Goal: Transaction & Acquisition: Purchase product/service

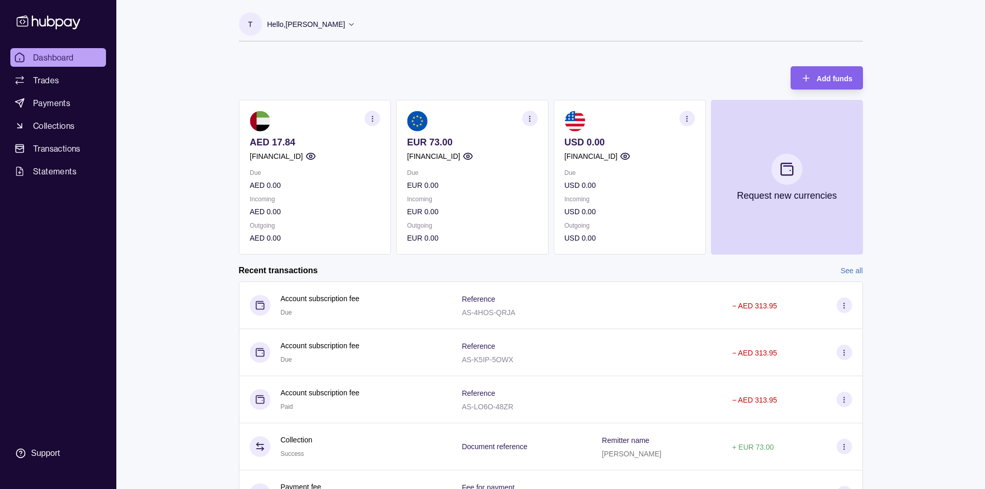
click at [532, 118] on icon "button" at bounding box center [530, 119] width 8 height 8
click at [370, 119] on icon "button" at bounding box center [372, 119] width 8 height 8
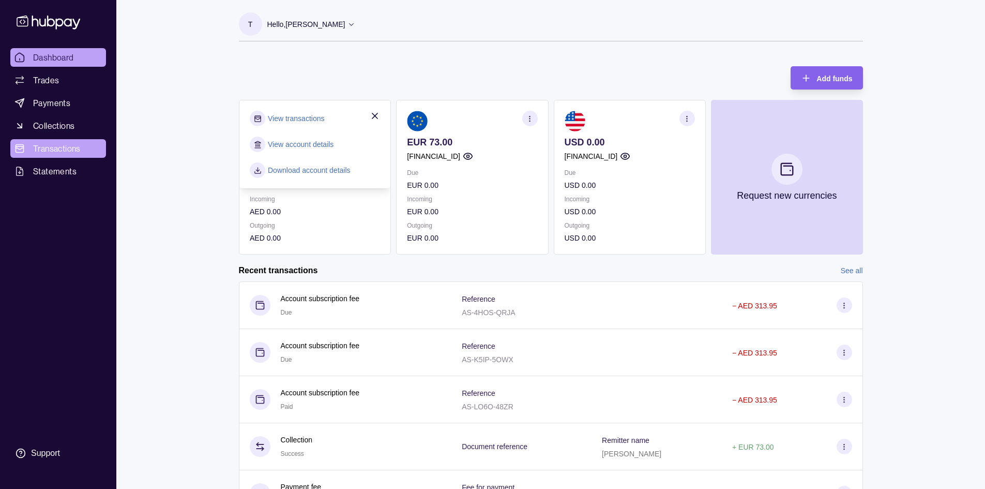
click at [53, 146] on span "Transactions" at bounding box center [57, 148] width 48 height 12
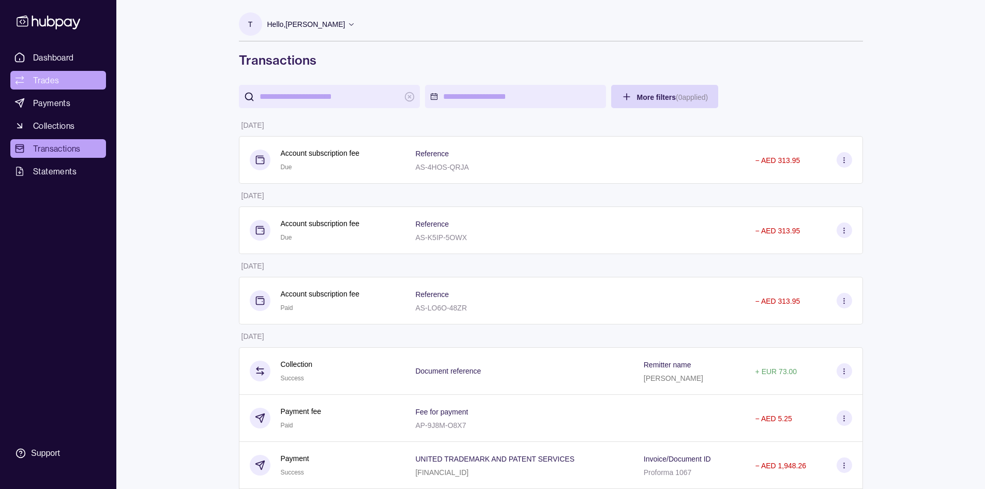
click at [56, 73] on link "Trades" at bounding box center [58, 80] width 96 height 19
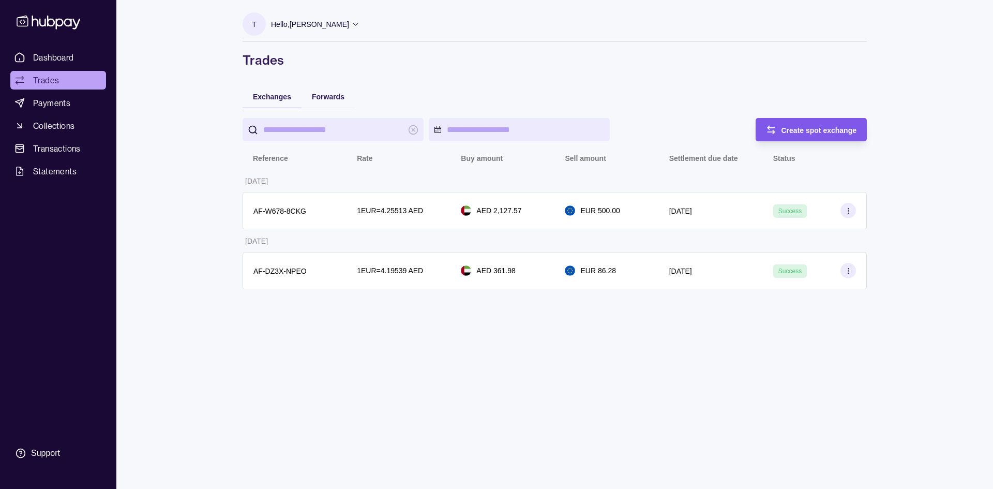
click at [766, 128] on icon "button" at bounding box center [771, 130] width 10 height 10
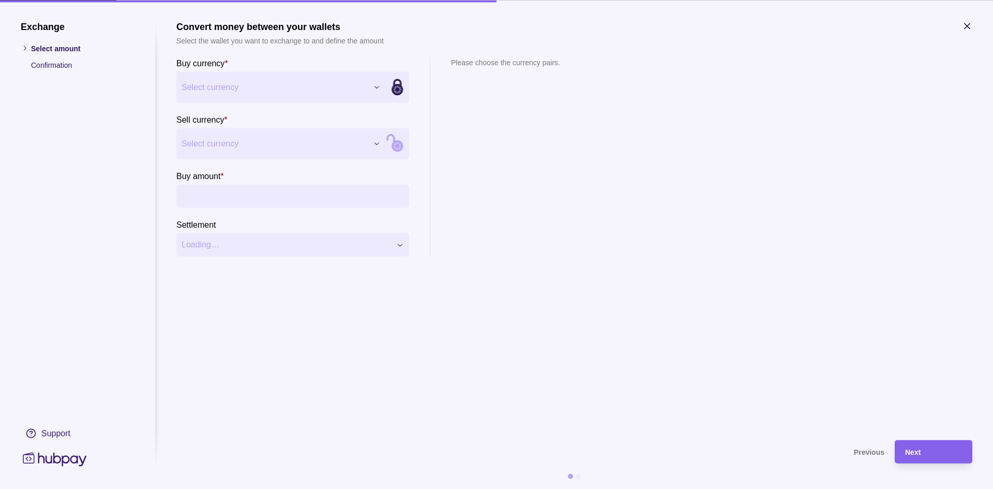
click at [351, 488] on div "Exchange Select amount Confirmation Support Convert money between your wallets …" at bounding box center [496, 489] width 993 height 0
click at [380, 488] on div "Exchange Select amount Confirmation Support Convert money between your wallets …" at bounding box center [496, 489] width 993 height 0
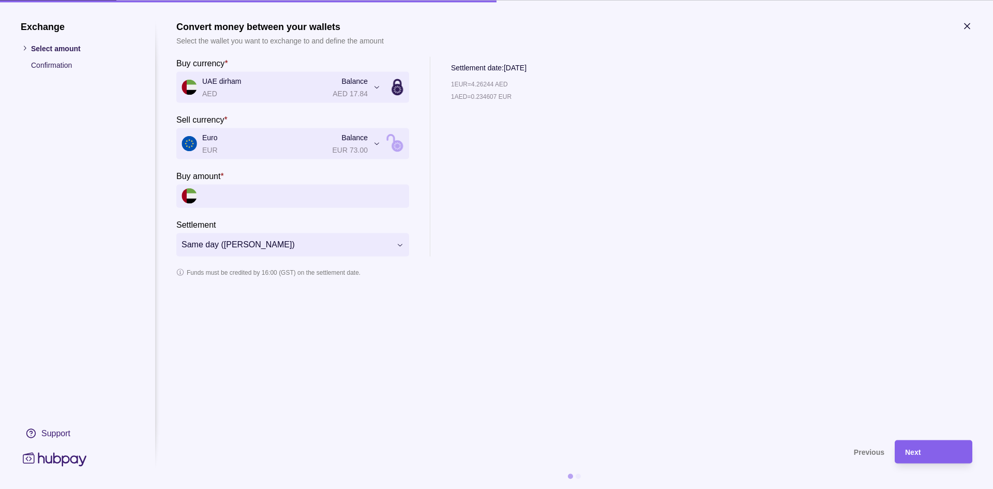
click at [246, 192] on input "Buy amount *" at bounding box center [303, 195] width 202 height 23
click at [389, 147] on icon at bounding box center [398, 143] width 140 height 140
click at [260, 192] on input "Sell amount *" at bounding box center [303, 195] width 202 height 23
click at [395, 88] on icon at bounding box center [398, 87] width 140 height 140
click at [396, 144] on icon at bounding box center [396, 145] width 11 height 11
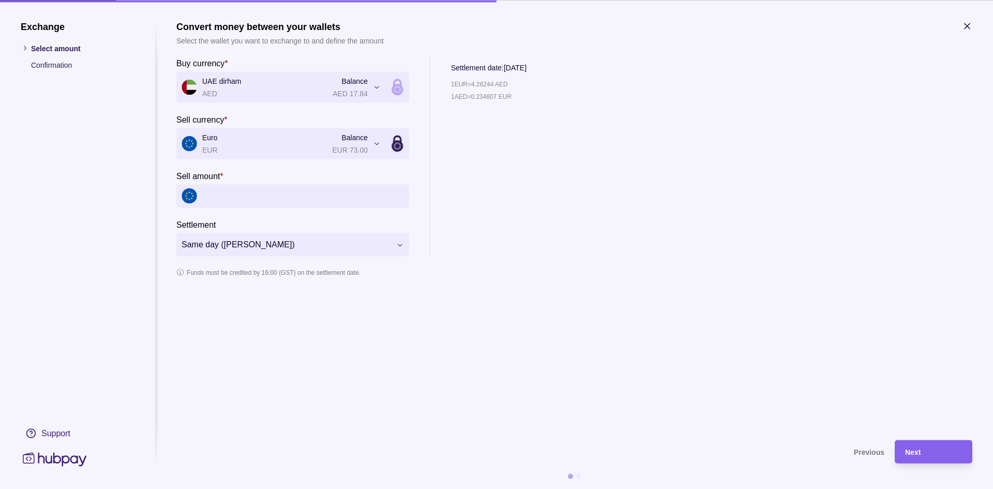
click at [249, 201] on input "Sell amount *" at bounding box center [303, 195] width 202 height 23
type input "**"
click at [918, 449] on span "Next" at bounding box center [913, 452] width 16 height 8
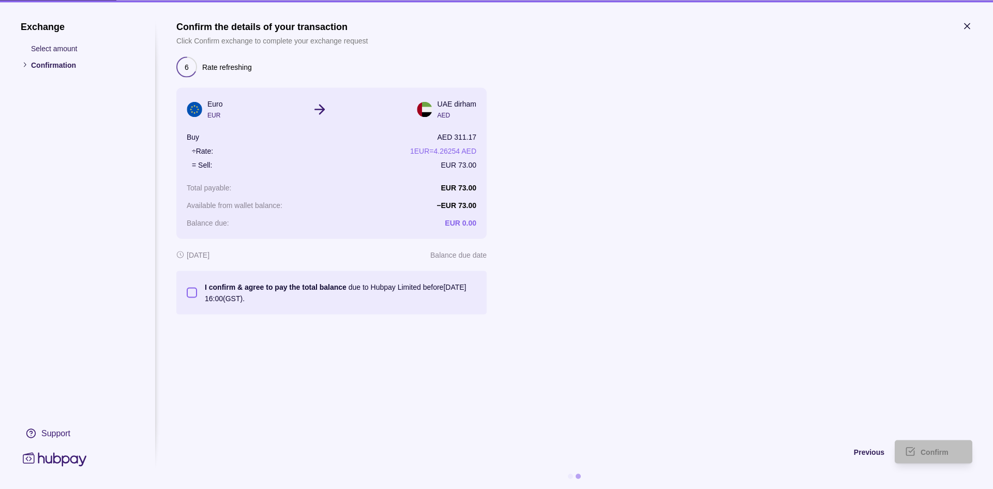
click at [188, 291] on button "I confirm & agree to pay the total balance due to Hubpay Limited before 09 Sep …" at bounding box center [192, 292] width 10 height 10
click at [917, 451] on div "Confirm" at bounding box center [925, 451] width 72 height 23
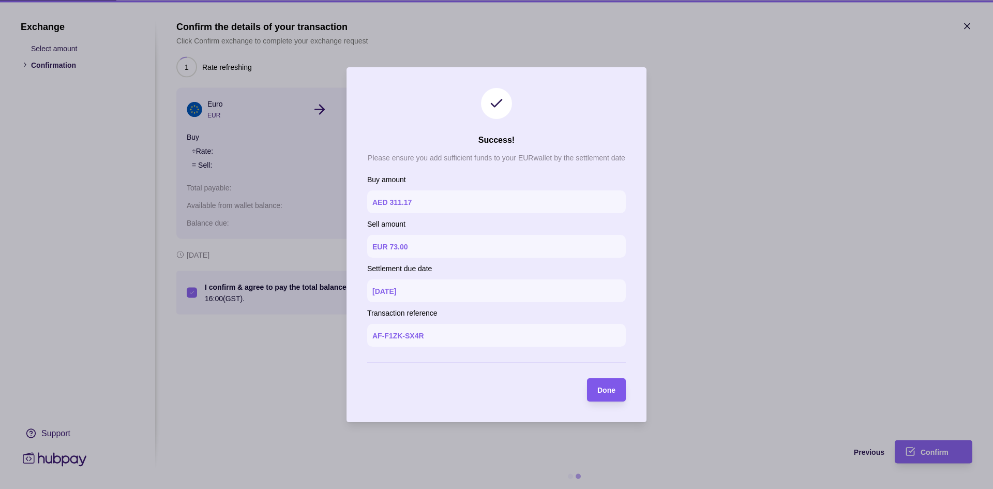
click at [617, 387] on section "Done" at bounding box center [606, 389] width 39 height 23
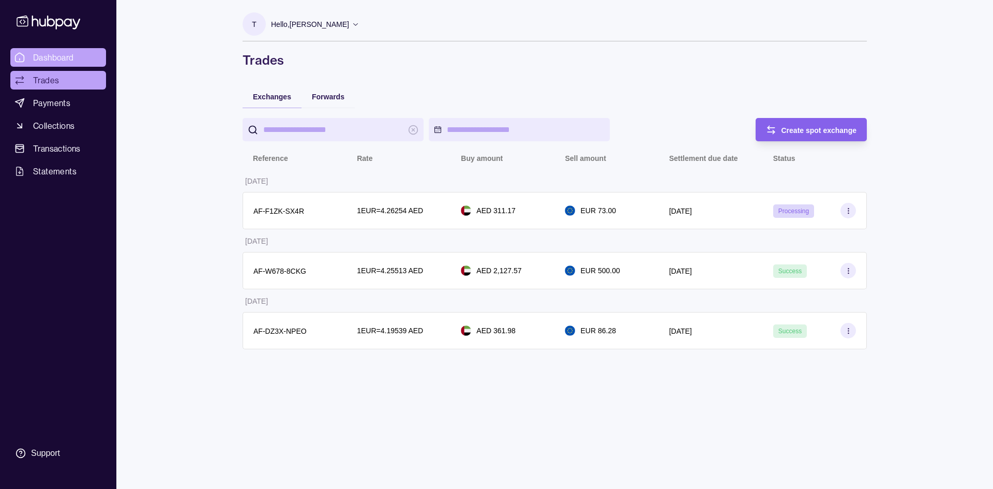
click at [56, 57] on span "Dashboard" at bounding box center [53, 57] width 41 height 12
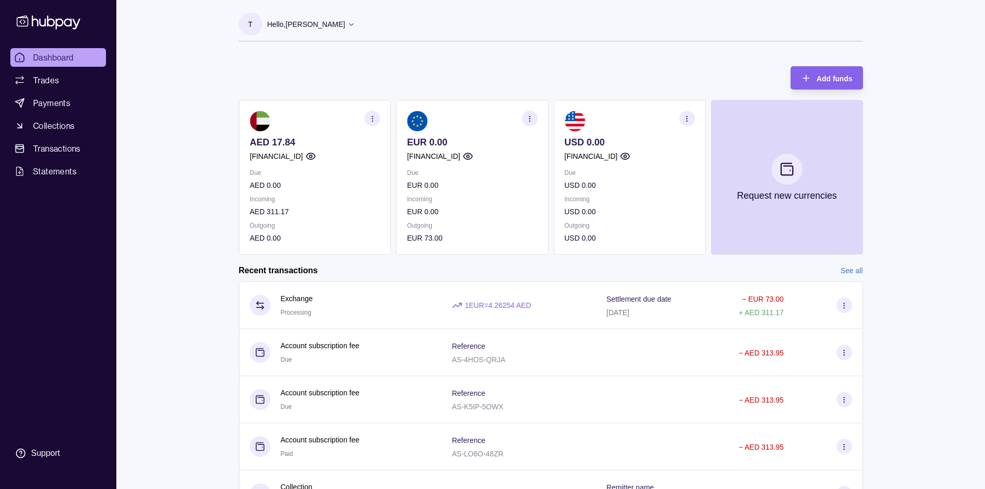
click at [260, 122] on img at bounding box center [260, 121] width 21 height 21
click at [344, 23] on p "Hello, [PERSON_NAME]" at bounding box center [306, 24] width 78 height 11
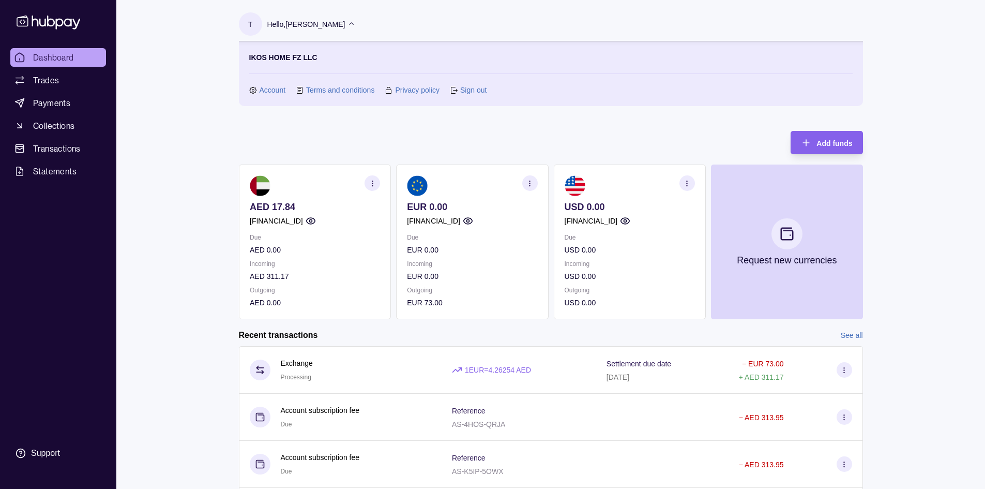
click at [478, 91] on link "Sign out" at bounding box center [473, 89] width 26 height 11
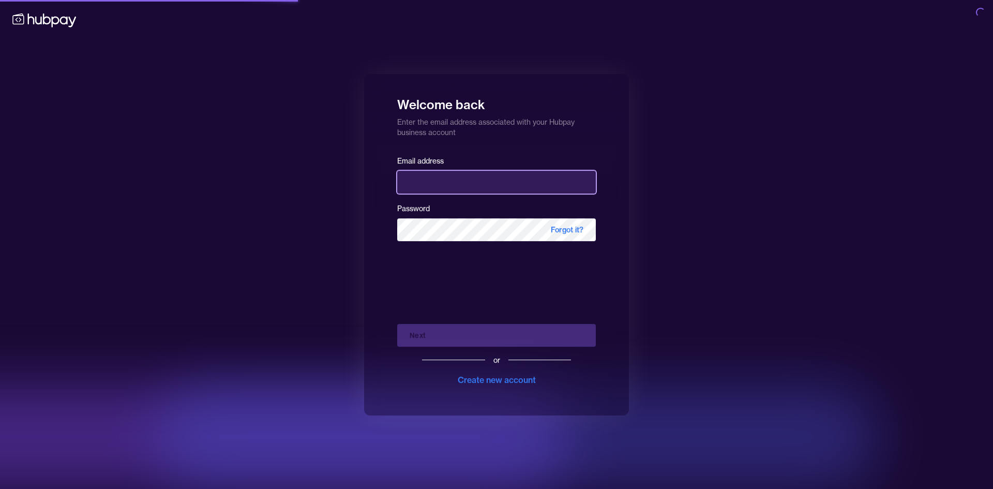
type input "**********"
